Goal: Navigation & Orientation: Find specific page/section

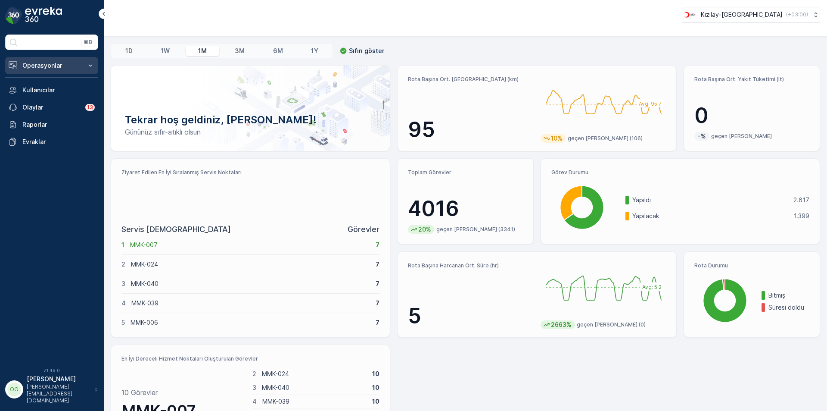
click at [48, 72] on button "Operasyonlar" at bounding box center [51, 65] width 93 height 17
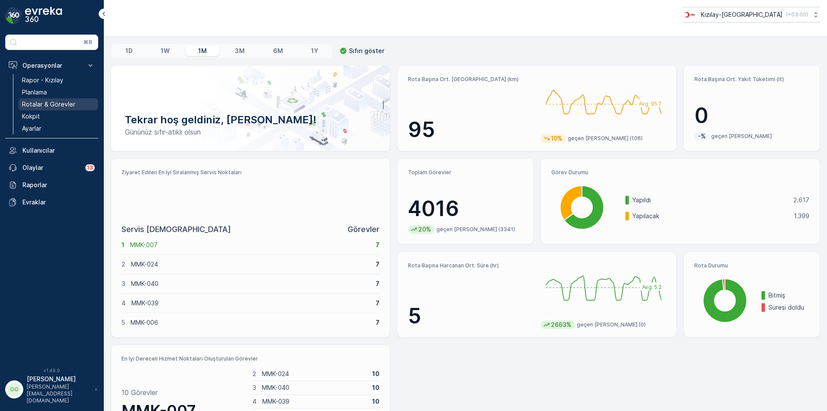
drag, startPoint x: 56, startPoint y: 98, endPoint x: 60, endPoint y: 100, distance: 4.4
click at [56, 98] on div "Rapor - Kızılay Planlama Rotalar & Görevler Kokpit Ayarlar" at bounding box center [59, 104] width 80 height 60
click at [36, 98] on link "Rotalar & Görevler" at bounding box center [59, 104] width 80 height 12
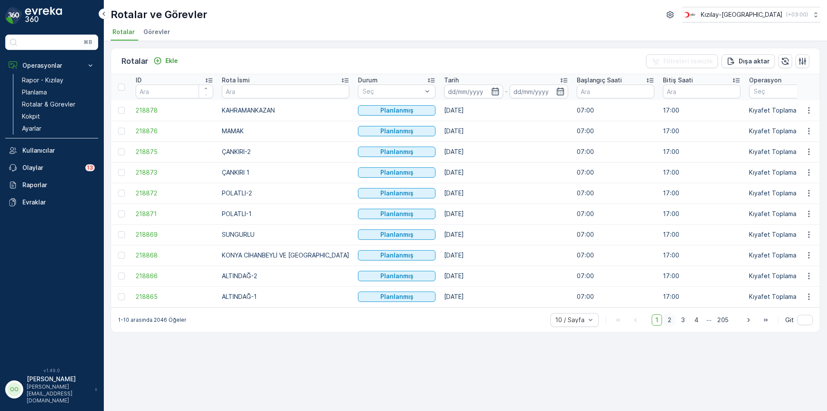
click at [674, 325] on span "2" at bounding box center [670, 319] width 12 height 11
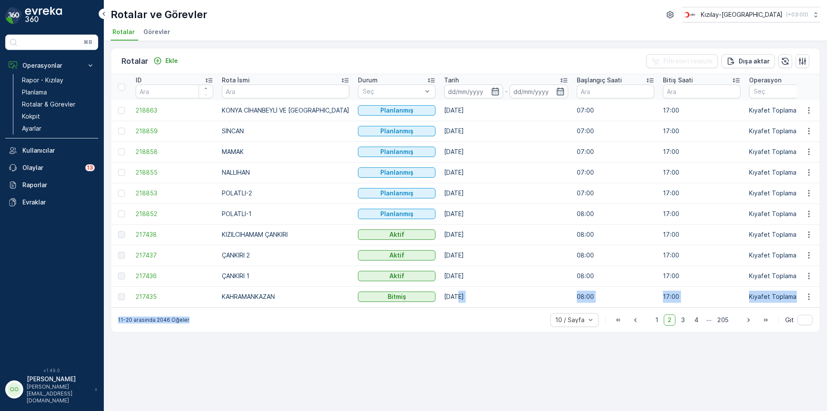
drag, startPoint x: 381, startPoint y: 312, endPoint x: 414, endPoint y: 305, distance: 33.8
click at [414, 305] on div "Rotalar Ekle Filtreleri temizle Dışa aktar ID Rota İsmi Durum Seç Tarih - Başla…" at bounding box center [466, 190] width 710 height 284
click at [389, 378] on div "Rotalar Ekle Filtreleri temizle Dışa aktar ID Rota İsmi Durum Seç Tarih - Başla…" at bounding box center [466, 226] width 724 height 370
click at [62, 121] on link "Kokpit" at bounding box center [59, 116] width 80 height 12
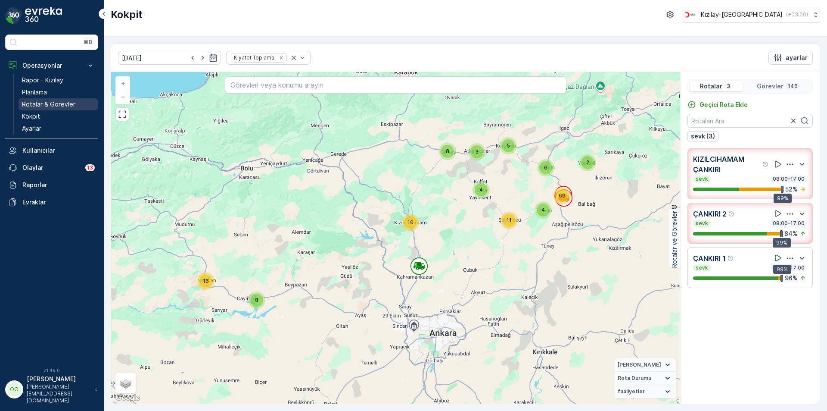
click at [51, 103] on p "Rotalar & Görevler" at bounding box center [48, 104] width 53 height 9
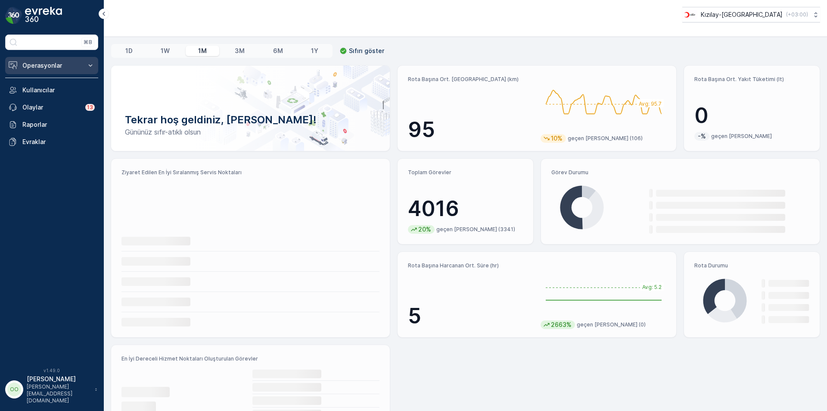
click at [49, 67] on p "Operasyonlar" at bounding box center [51, 65] width 59 height 9
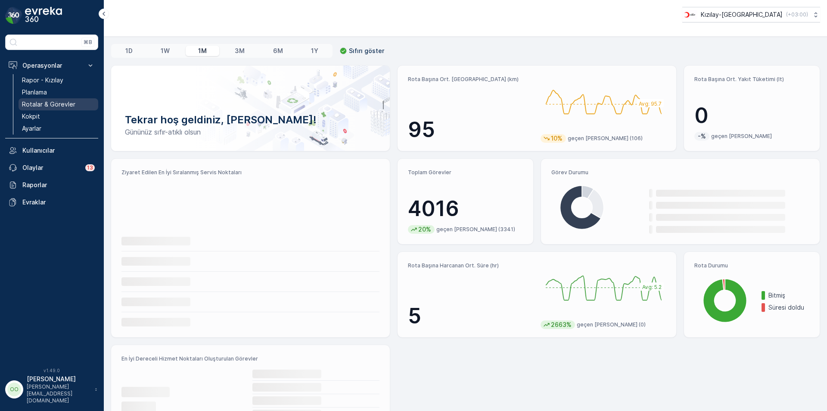
click at [41, 100] on p "Rotalar & Görevler" at bounding box center [48, 104] width 53 height 9
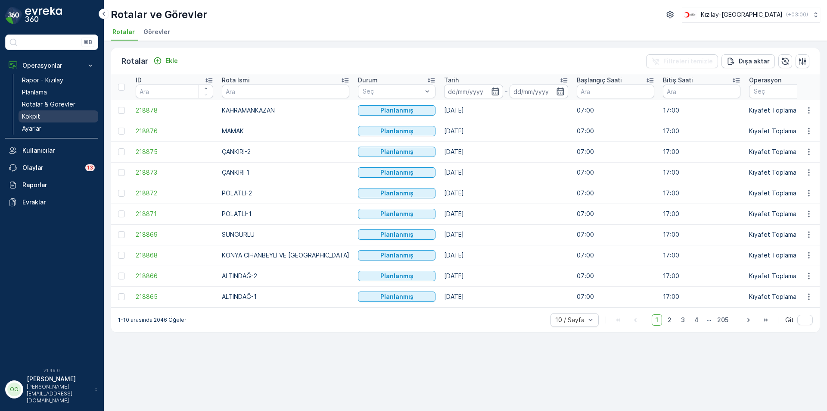
click at [48, 113] on link "Kokpit" at bounding box center [59, 116] width 80 height 12
